Goal: Find contact information: Find contact information

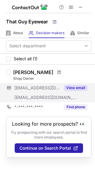
click at [81, 87] on button "View email" at bounding box center [76, 88] width 24 height 6
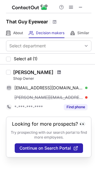
click at [57, 72] on span at bounding box center [59, 72] width 4 height 5
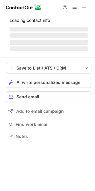
scroll to position [140, 95]
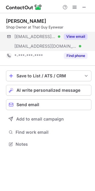
click at [88, 35] on div "***@juno.com Verified ***@thatguyeyewear.com Verified View email" at bounding box center [48, 41] width 85 height 19
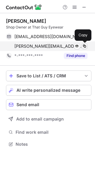
click at [86, 46] on span at bounding box center [84, 46] width 5 height 5
click at [85, 45] on span at bounding box center [84, 46] width 5 height 5
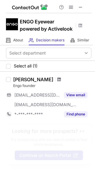
click at [61, 79] on span at bounding box center [59, 79] width 4 height 5
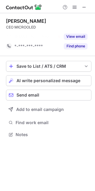
scroll to position [3, 3]
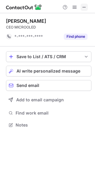
click at [85, 6] on span at bounding box center [84, 7] width 5 height 5
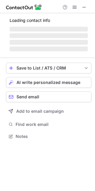
scroll to position [140, 95]
